Goal: Information Seeking & Learning: Learn about a topic

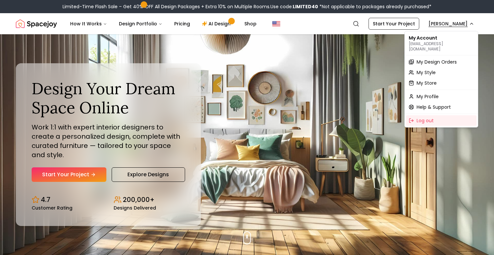
click at [433, 59] on span "My Design Orders" at bounding box center [436, 62] width 40 height 7
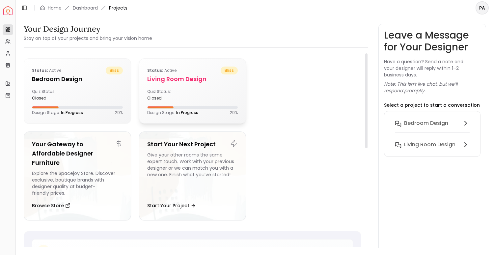
click at [162, 83] on h5 "Living Room design" at bounding box center [192, 78] width 91 height 9
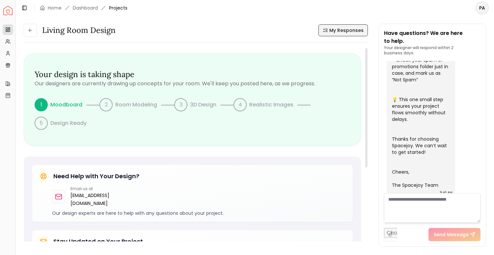
click at [344, 31] on span "My Responses" at bounding box center [346, 30] width 34 height 7
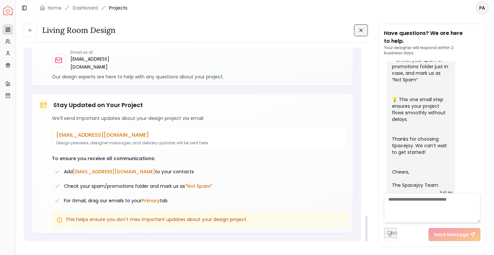
scroll to position [1240, 0]
click at [32, 33] on button at bounding box center [30, 30] width 13 height 13
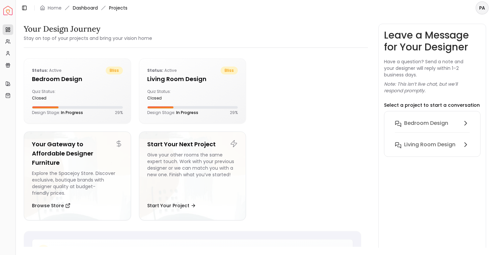
click at [82, 8] on link "Dashboard" at bounding box center [85, 8] width 25 height 7
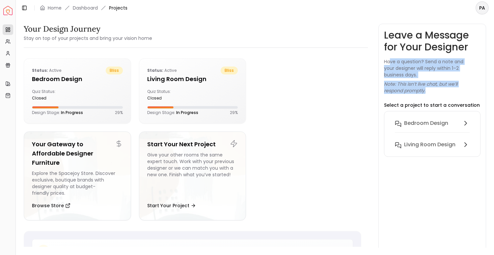
drag, startPoint x: 389, startPoint y: 62, endPoint x: 409, endPoint y: 90, distance: 34.4
click at [409, 90] on div "Leave a Message for Your Designer Have a question? Send a note and your designe…" at bounding box center [432, 137] width 96 height 217
click at [409, 90] on p "Note: This isn’t live chat, but we’ll respond promptly." at bounding box center [432, 87] width 96 height 13
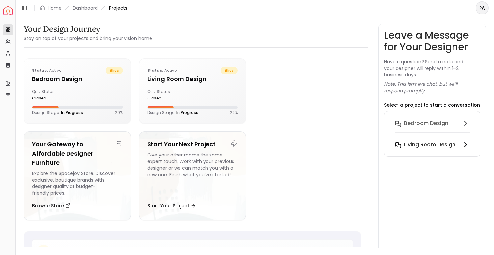
click at [424, 142] on h6 "Living Room design" at bounding box center [429, 145] width 51 height 8
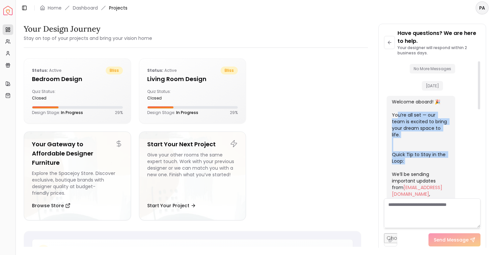
drag, startPoint x: 398, startPoint y: 116, endPoint x: 416, endPoint y: 166, distance: 53.1
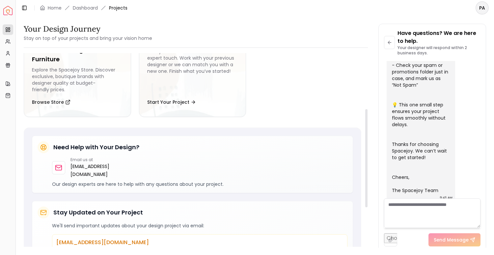
scroll to position [72, 0]
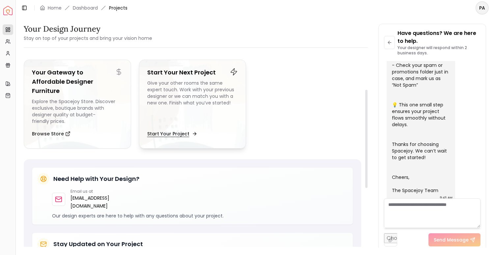
click at [169, 133] on button "Start Your Project" at bounding box center [171, 133] width 49 height 13
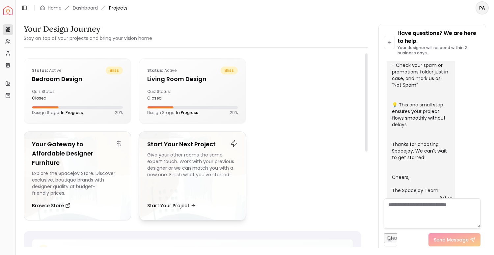
scroll to position [0, 0]
click at [162, 76] on h5 "Living Room design" at bounding box center [192, 78] width 91 height 9
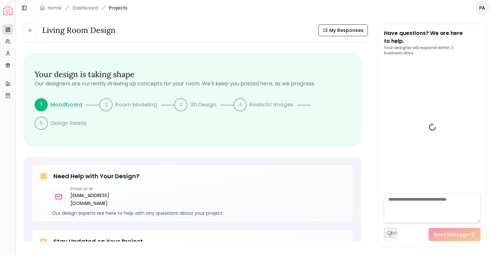
scroll to position [250, 0]
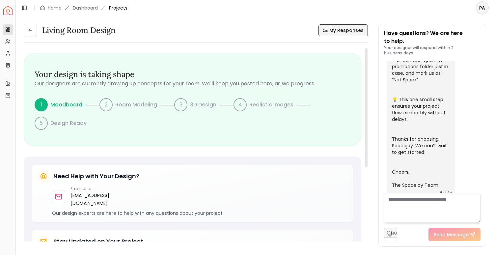
click at [328, 33] on button "My Responses" at bounding box center [342, 30] width 49 height 12
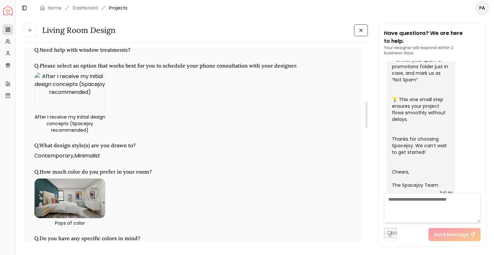
scroll to position [334, 0]
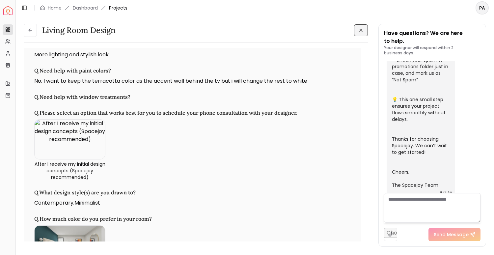
click at [361, 28] on icon at bounding box center [360, 30] width 5 height 5
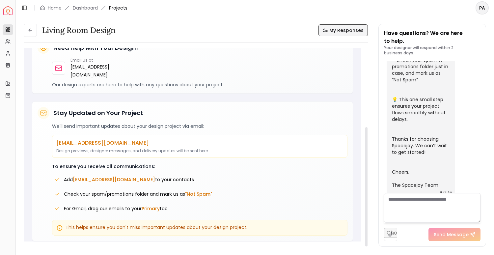
scroll to position [0, 0]
click at [51, 11] on div "Toggle Sidebar Home Dashboard Projects" at bounding box center [74, 7] width 117 height 9
click at [56, 8] on link "Home" at bounding box center [55, 8] width 14 height 7
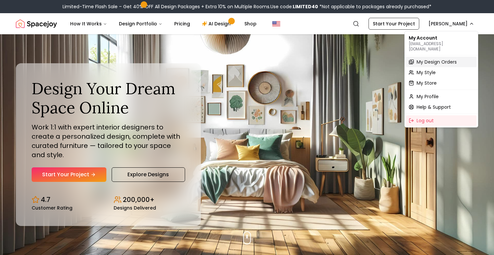
click at [434, 60] on span "My Design Orders" at bounding box center [436, 62] width 40 height 7
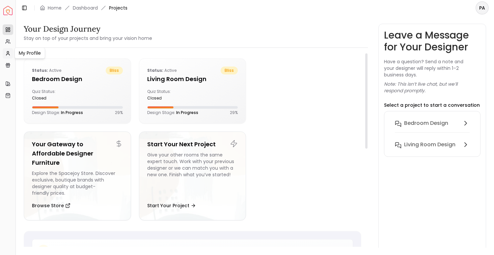
click at [11, 48] on link "My Profile" at bounding box center [8, 53] width 11 height 11
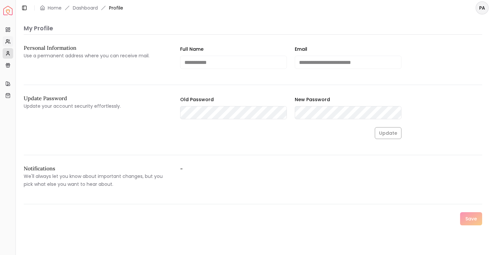
click at [7, 41] on circle at bounding box center [7, 41] width 2 height 2
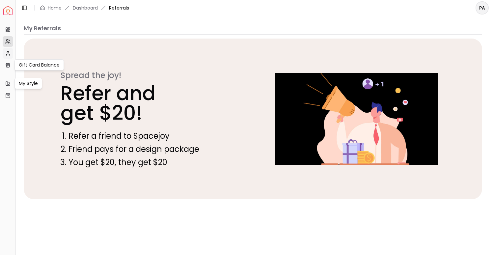
click at [8, 57] on link "My Profile" at bounding box center [8, 53] width 11 height 11
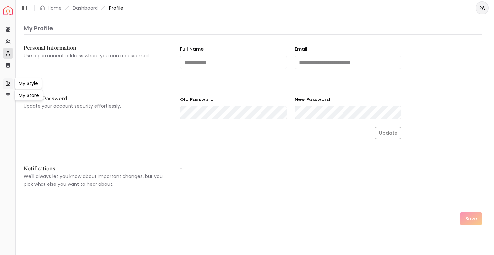
click at [9, 85] on icon at bounding box center [8, 85] width 3 height 2
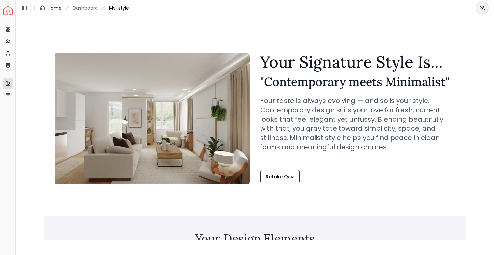
click at [52, 8] on link "Home" at bounding box center [55, 8] width 14 height 7
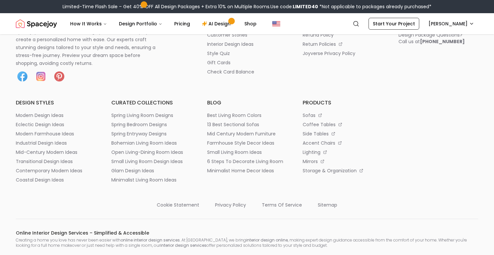
scroll to position [3484, 0]
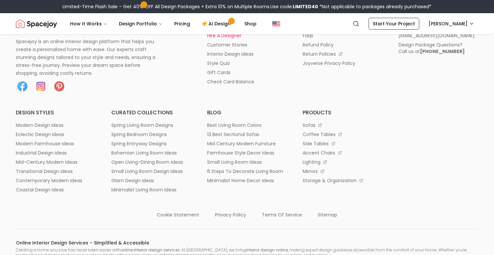
click at [231, 39] on p "hire a designer" at bounding box center [224, 35] width 34 height 7
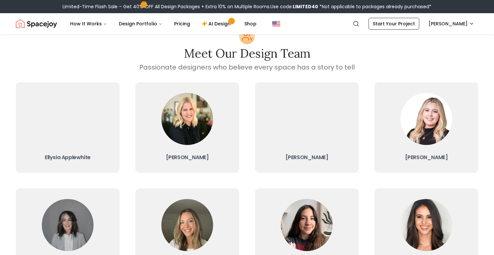
scroll to position [16, 0]
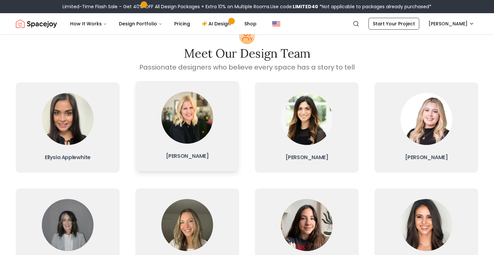
click at [187, 106] on img at bounding box center [187, 118] width 52 height 52
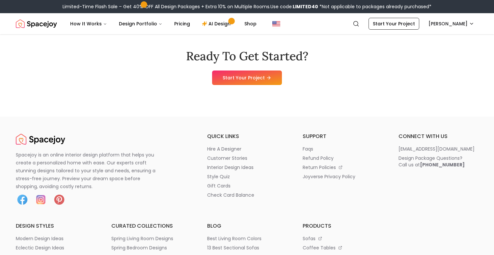
scroll to position [488, 0]
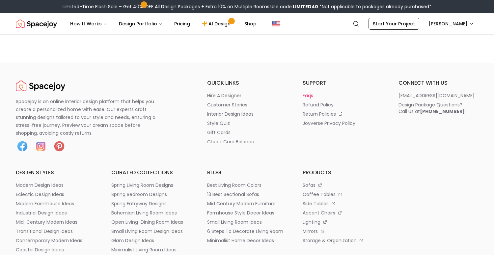
click at [306, 96] on p "faqs" at bounding box center [308, 95] width 11 height 7
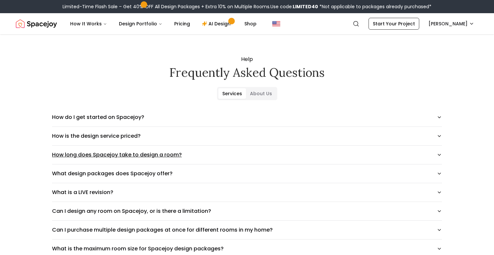
click at [284, 153] on button "How long does Spacejoy take to design a room?" at bounding box center [247, 155] width 390 height 18
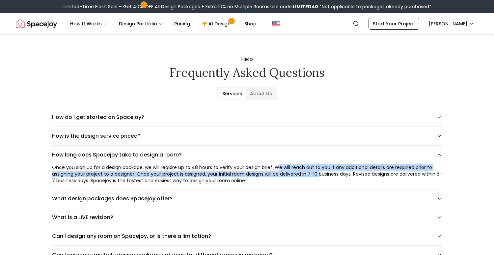
drag, startPoint x: 277, startPoint y: 166, endPoint x: 320, endPoint y: 172, distance: 43.5
click at [320, 172] on div "Once you sign up for a design package, we will require up to 48 hours to verify…" at bounding box center [247, 174] width 390 height 20
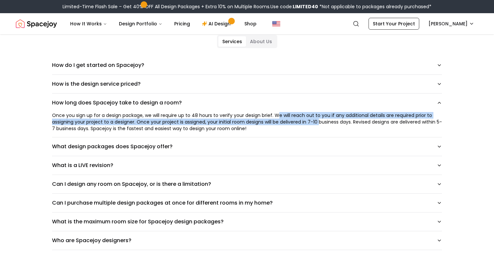
scroll to position [53, 0]
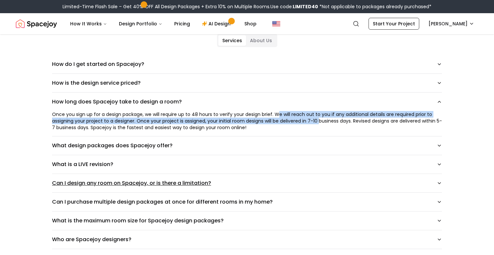
click at [228, 183] on button "Can I design any room on Spacejoy, or is there a limitation?" at bounding box center [247, 183] width 390 height 18
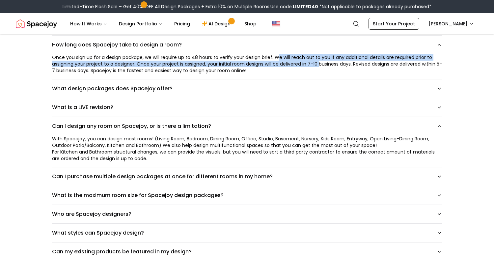
scroll to position [110, 0]
click at [299, 175] on button "Can I purchase multiple design packages at once for different rooms in my home?" at bounding box center [247, 176] width 390 height 18
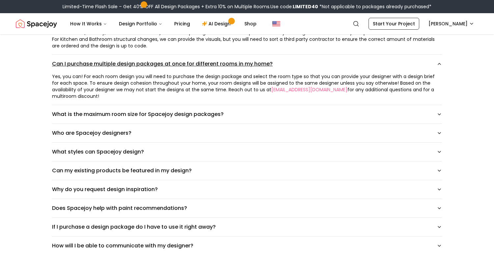
scroll to position [258, 0]
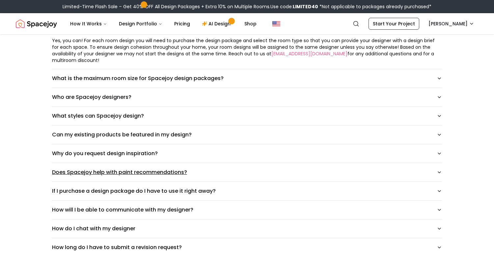
click at [299, 174] on button "Does Spacejoy help with paint recommendations?" at bounding box center [247, 172] width 390 height 18
